Goal: Information Seeking & Learning: Learn about a topic

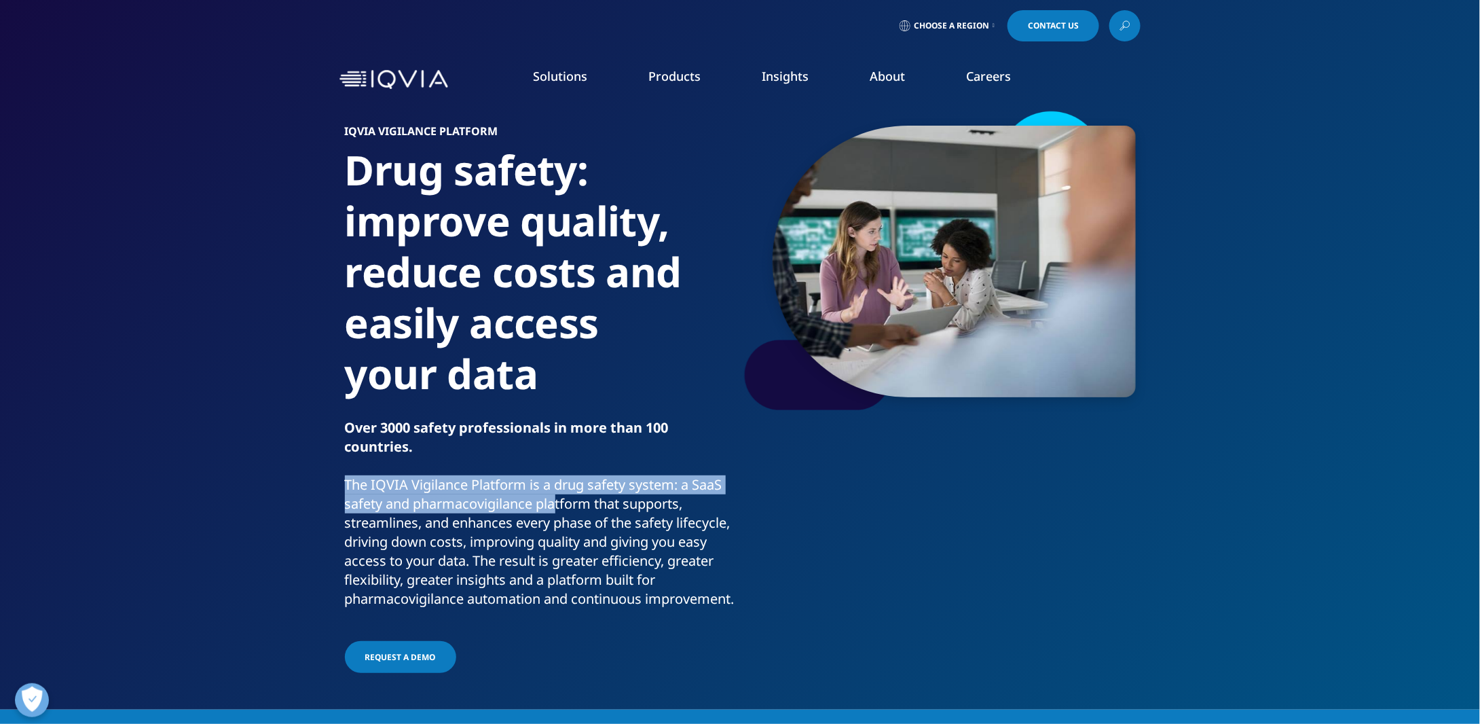
drag, startPoint x: 346, startPoint y: 487, endPoint x: 556, endPoint y: 506, distance: 211.3
click at [556, 506] on p "The IQVIA Vigilance Platform is a drug safety system: a SaaS safety and pharmac…" at bounding box center [540, 545] width 390 height 141
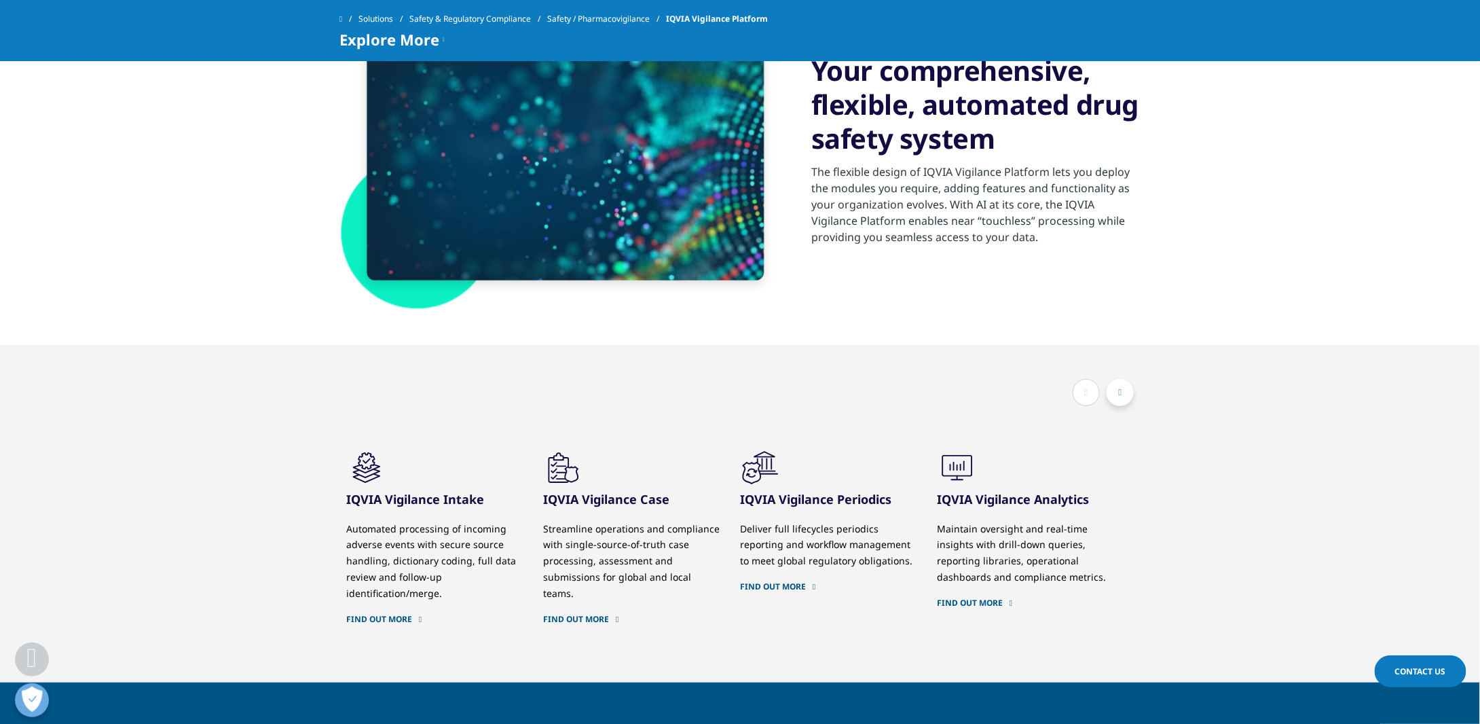
scroll to position [747, 0]
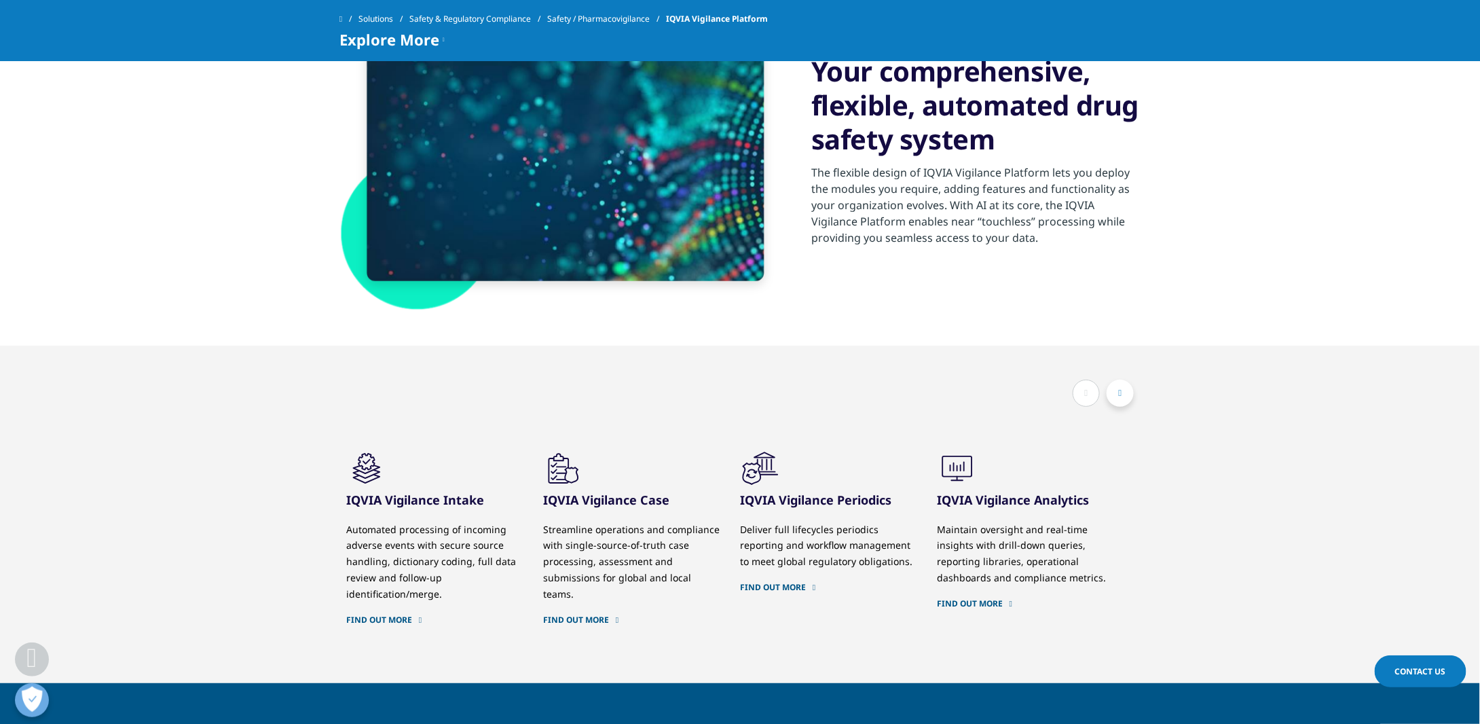
click at [390, 17] on link "Solutions" at bounding box center [383, 19] width 51 height 24
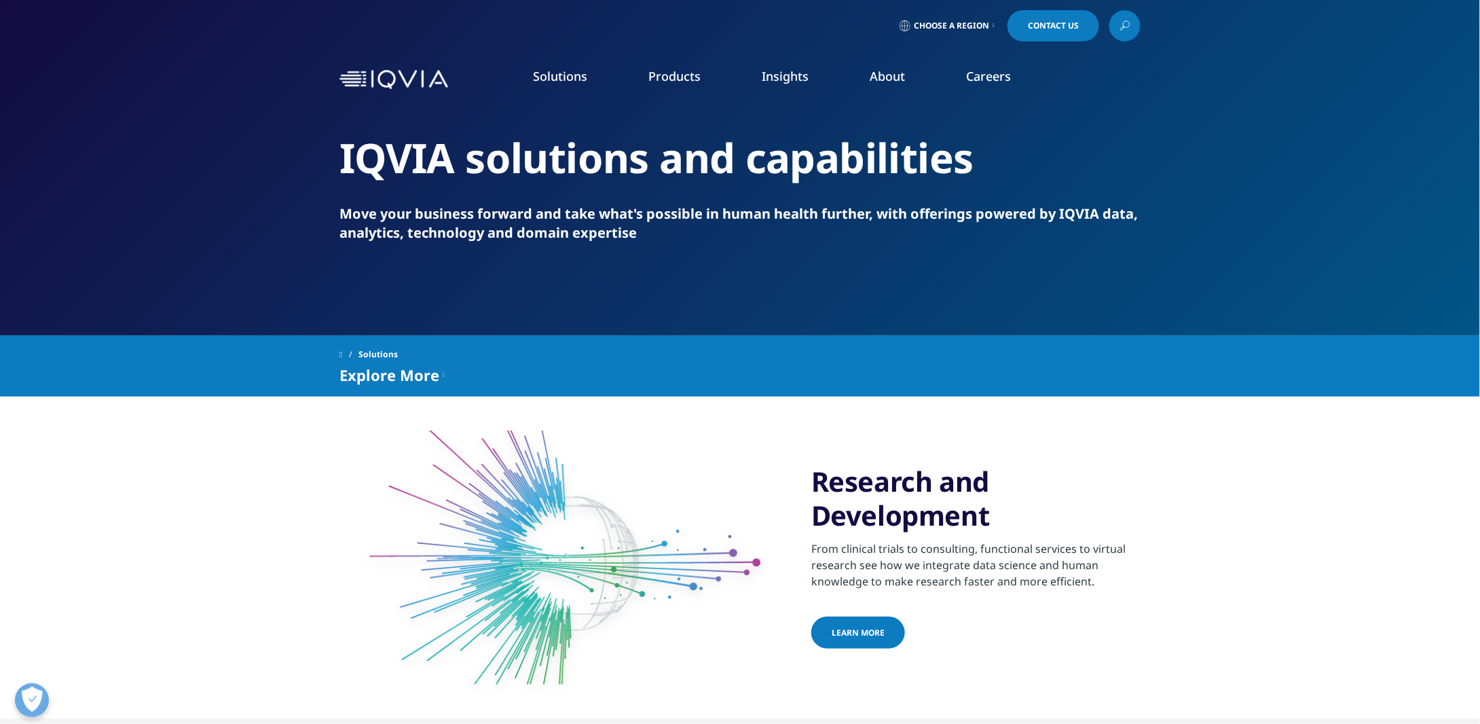
click at [177, 299] on link "Safety & Regulatory Compliance" at bounding box center [153, 297] width 165 height 15
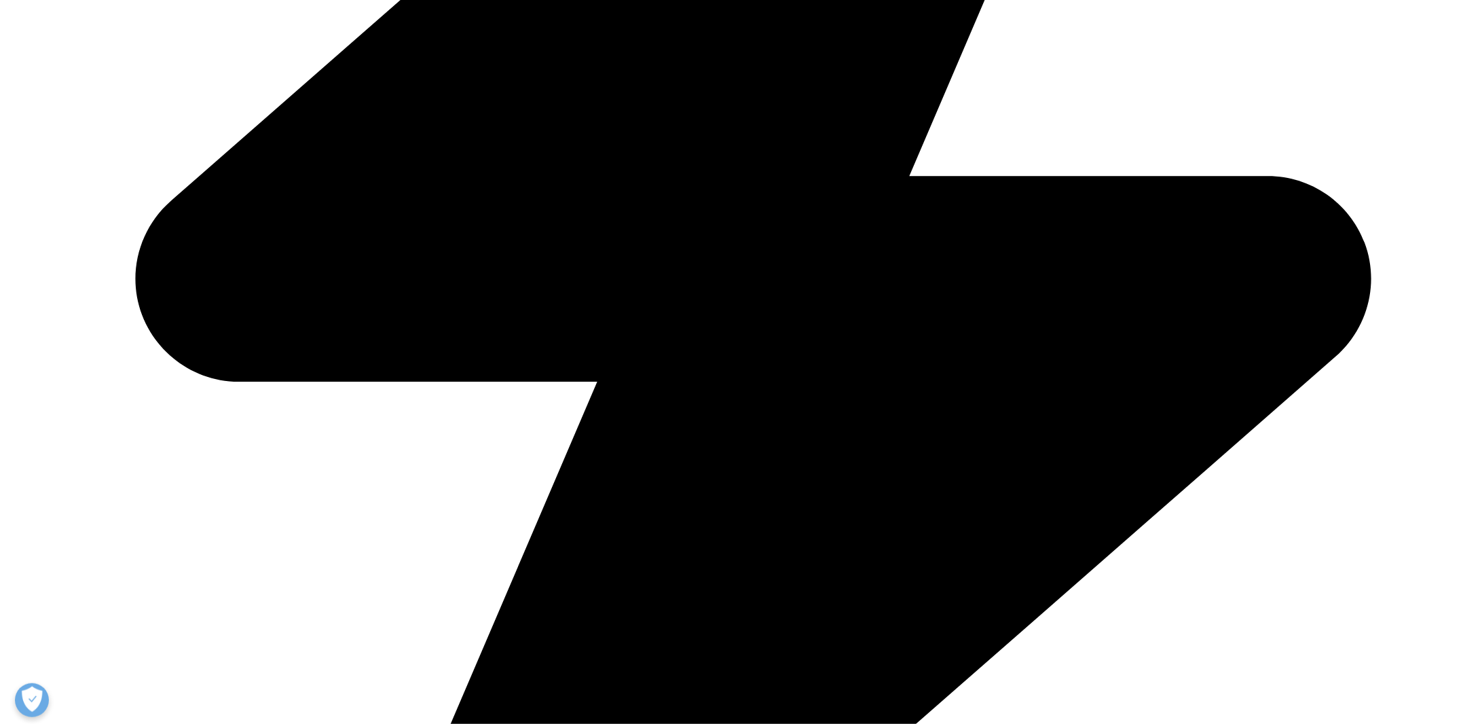
scroll to position [747, 0]
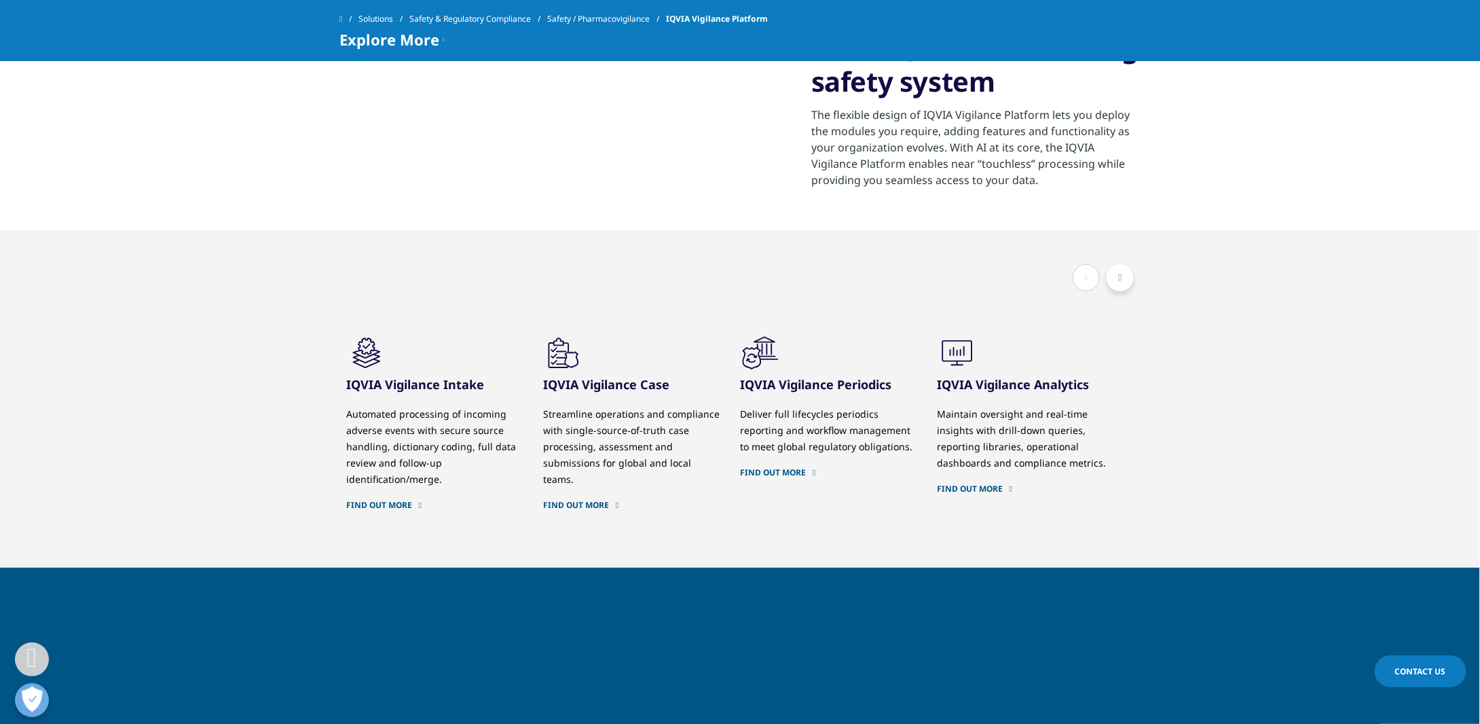
click at [393, 19] on link "Solutions" at bounding box center [383, 19] width 51 height 24
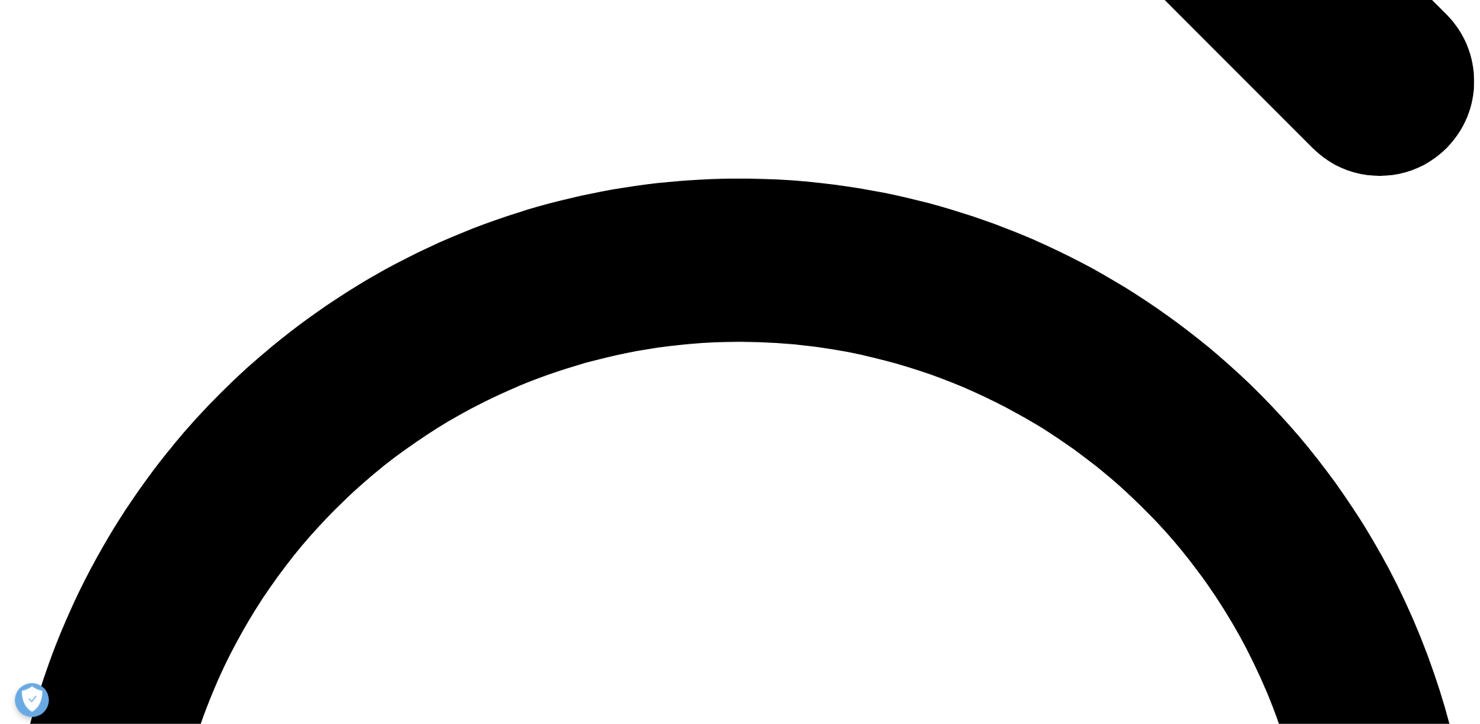
scroll to position [2852, 0]
